Goal: Task Accomplishment & Management: Manage account settings

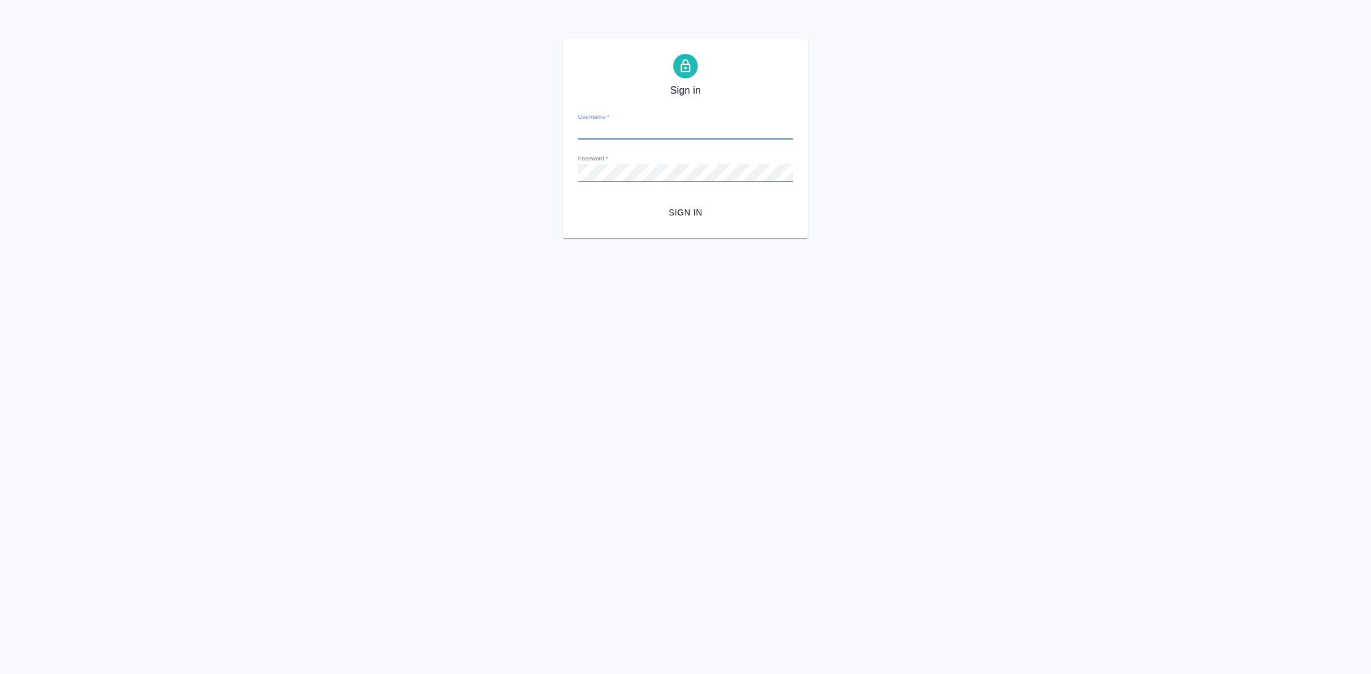
type input "y.gostev@awatera.com"
click at [692, 206] on span "Sign in" at bounding box center [685, 212] width 196 height 15
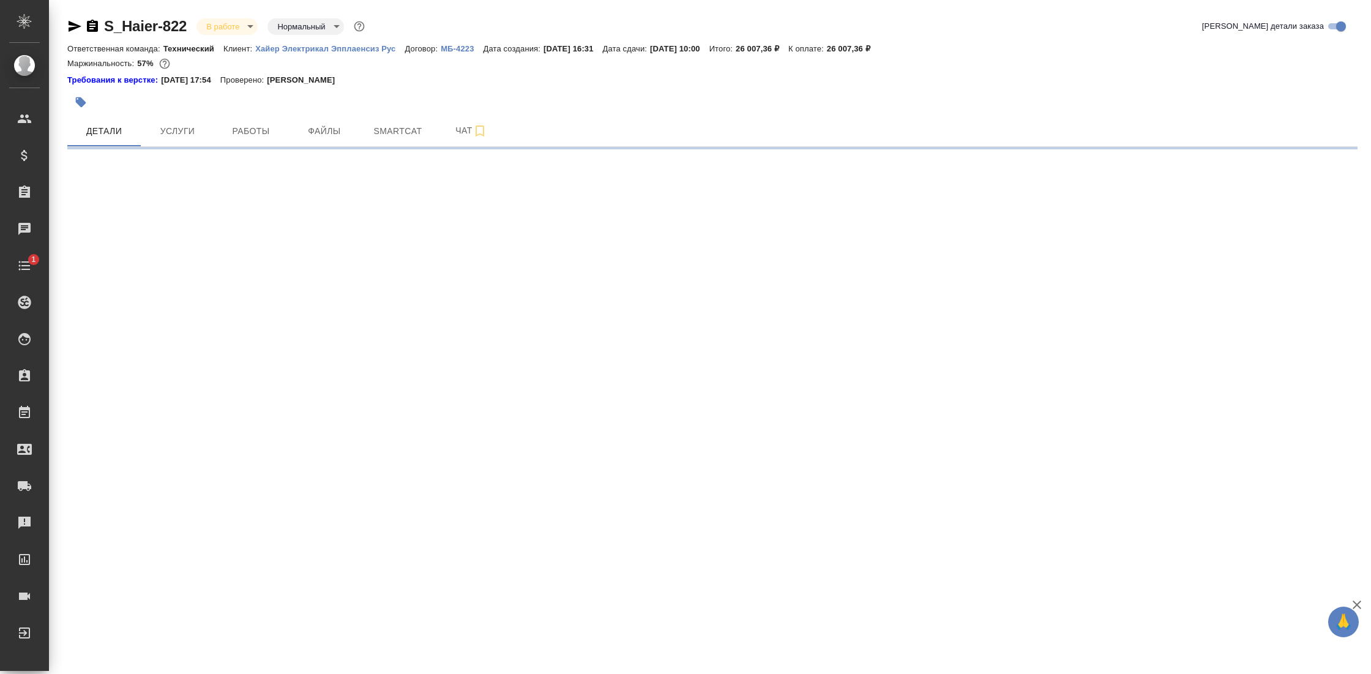
select select "RU"
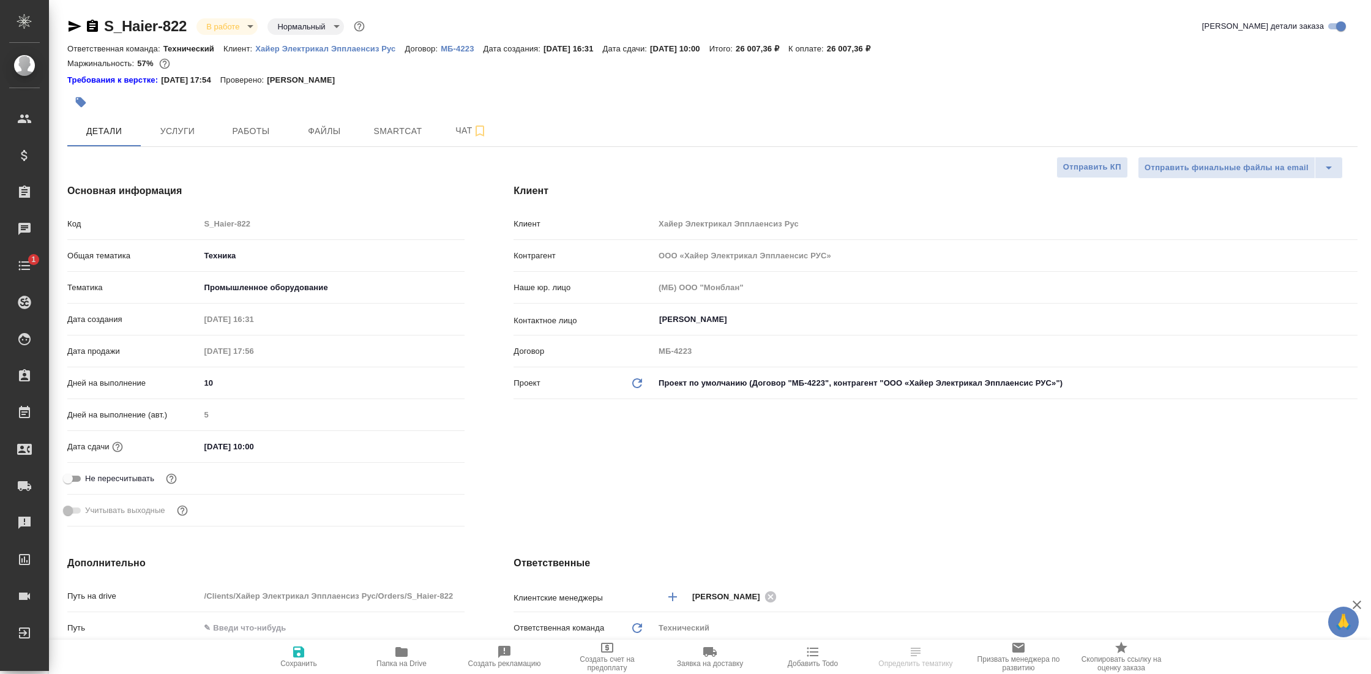
type textarea "x"
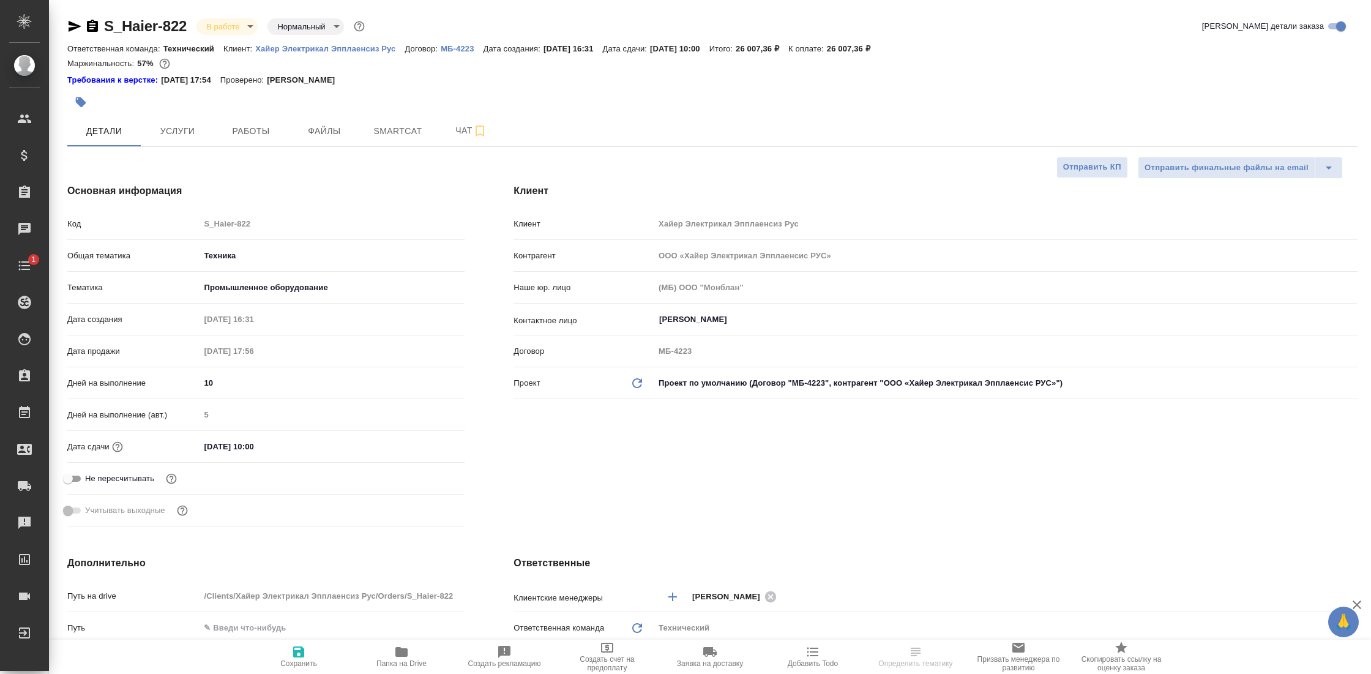
type textarea "x"
click at [240, 132] on span "Работы" at bounding box center [251, 131] width 59 height 15
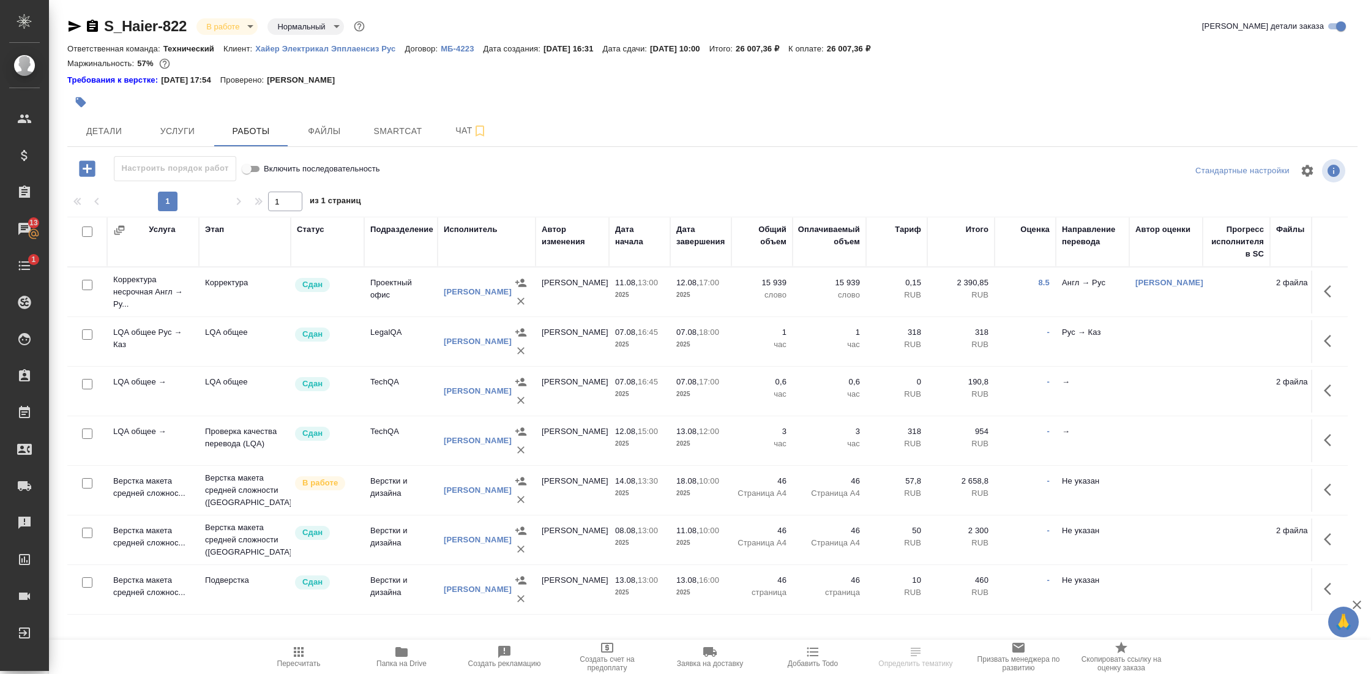
scroll to position [2, 0]
click at [450, 133] on span "Чат" at bounding box center [471, 128] width 59 height 15
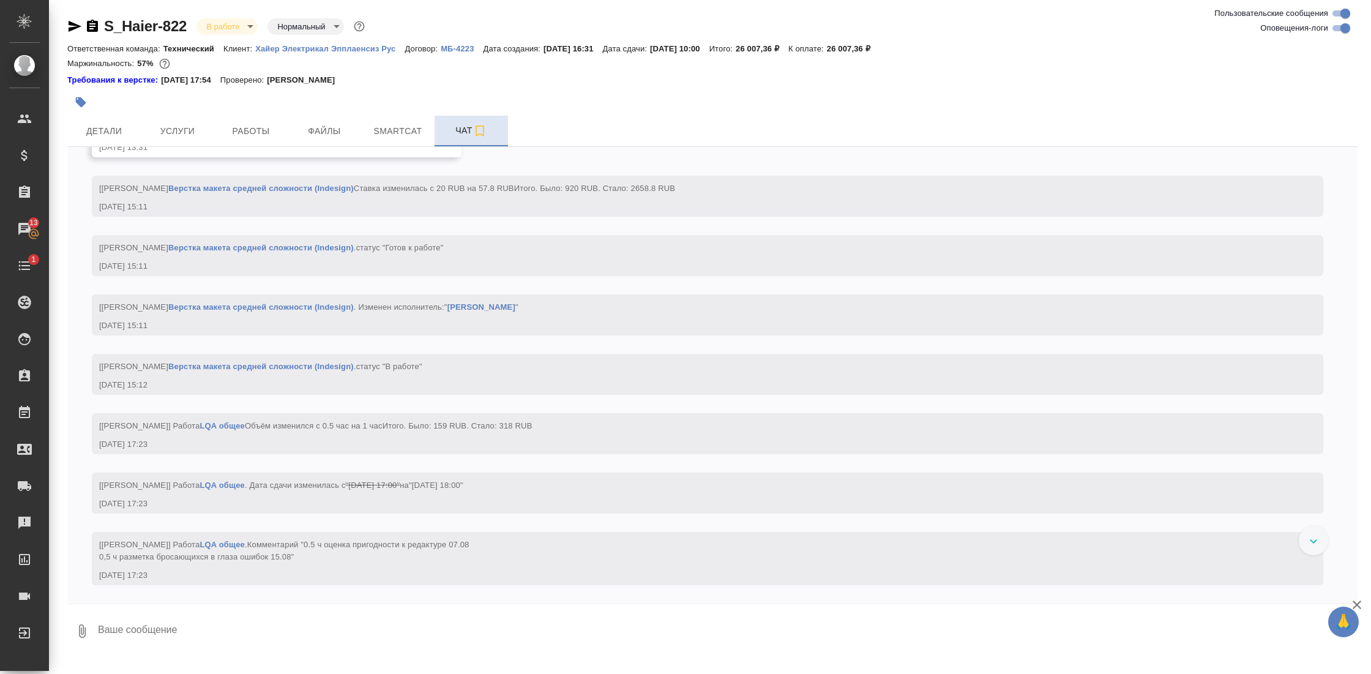
scroll to position [21987, 0]
